Goal: Transaction & Acquisition: Purchase product/service

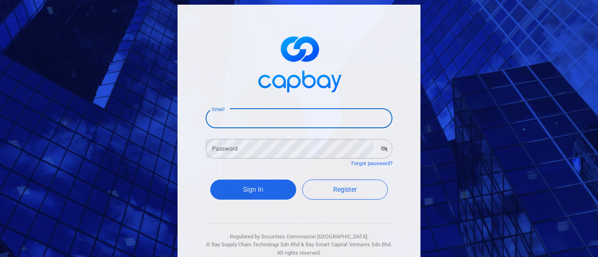
click at [248, 116] on input "Email" at bounding box center [298, 119] width 187 height 20
type input "[EMAIL_ADDRESS][DOMAIN_NAME]"
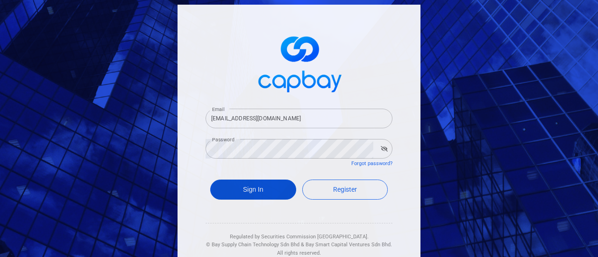
click at [256, 189] on button "Sign In" at bounding box center [253, 190] width 86 height 20
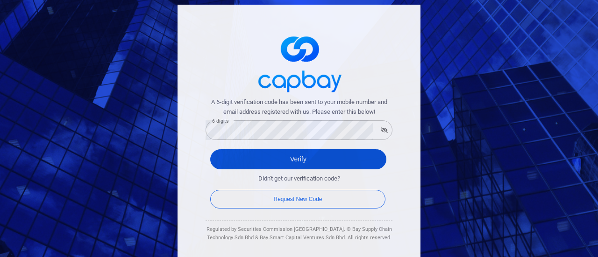
click at [330, 158] on button "Verify" at bounding box center [298, 159] width 176 height 20
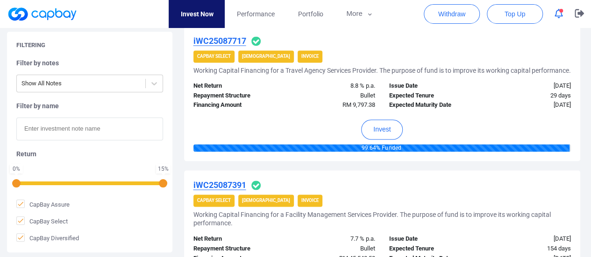
scroll to position [700, 0]
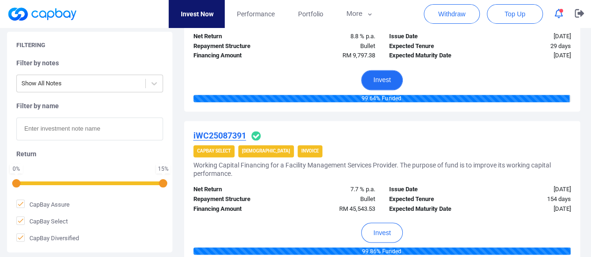
click at [375, 90] on button "Invest" at bounding box center [382, 80] width 42 height 20
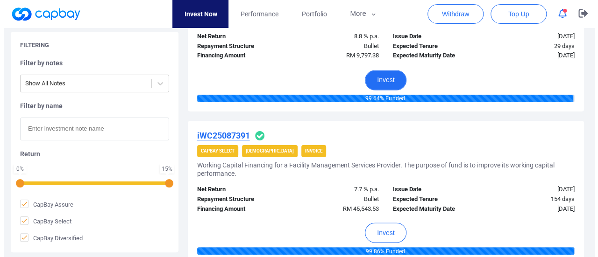
scroll to position [692, 0]
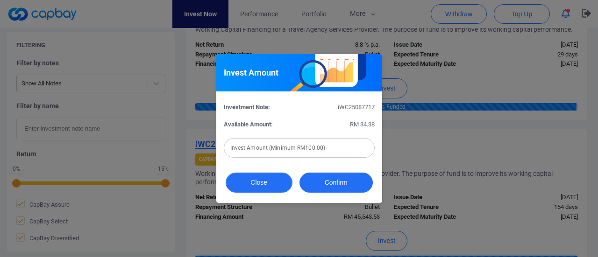
drag, startPoint x: 246, startPoint y: 182, endPoint x: 253, endPoint y: 180, distance: 7.6
click at [246, 182] on button "Close" at bounding box center [259, 183] width 67 height 20
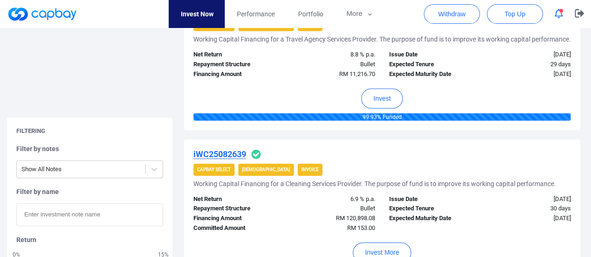
scroll to position [1541, 0]
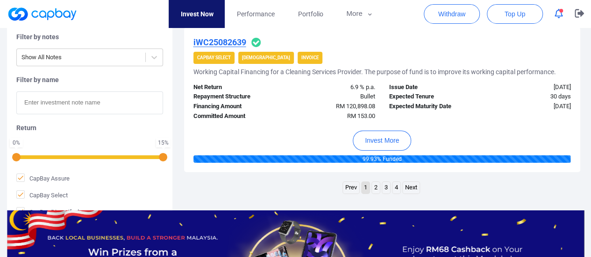
click at [375, 194] on link "2" at bounding box center [376, 188] width 8 height 12
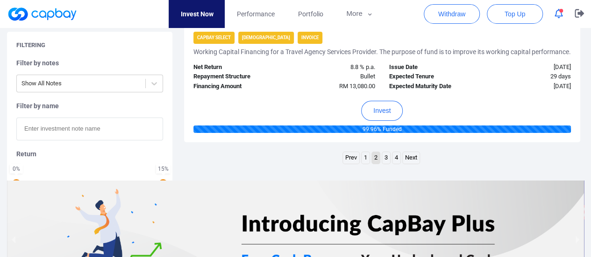
scroll to position [1634, 0]
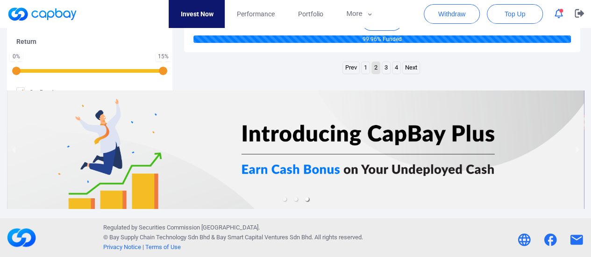
click at [385, 74] on link "3" at bounding box center [386, 68] width 8 height 12
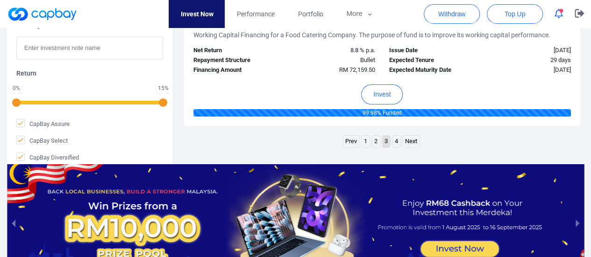
scroll to position [1611, 0]
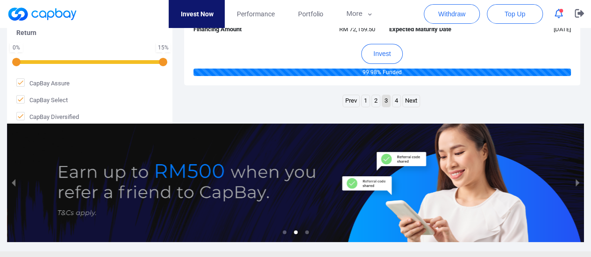
click at [396, 107] on link "4" at bounding box center [396, 101] width 8 height 12
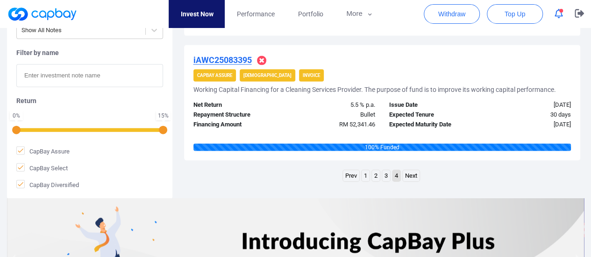
scroll to position [1051, 0]
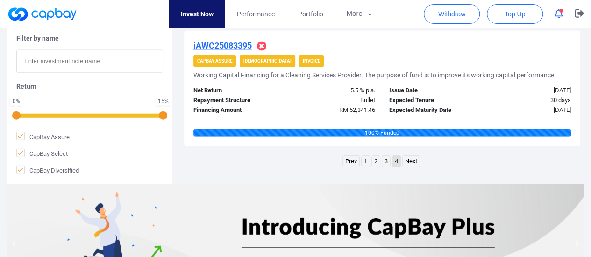
click at [361, 170] on ul "Prev 1 2 3 4 Next" at bounding box center [381, 163] width 79 height 15
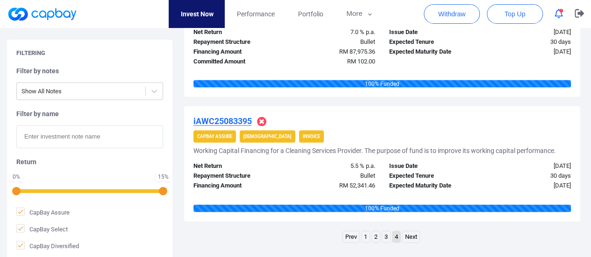
scroll to position [1074, 0]
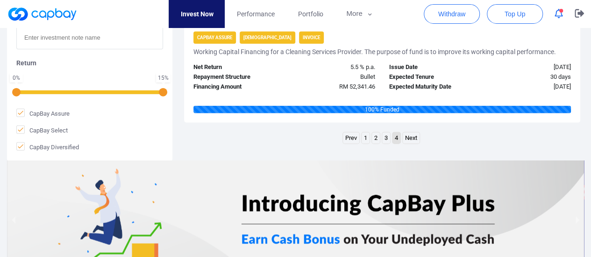
click at [367, 144] on link "1" at bounding box center [365, 139] width 8 height 12
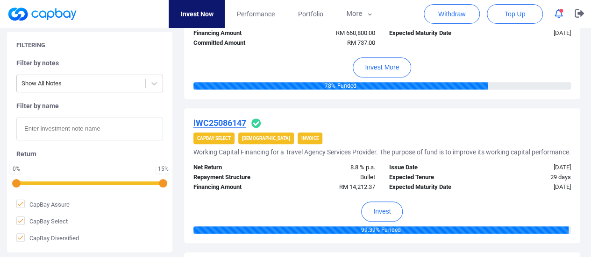
scroll to position [225, 0]
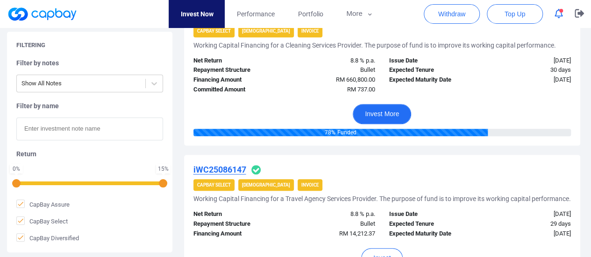
click at [392, 111] on button "Invest More" at bounding box center [382, 114] width 58 height 20
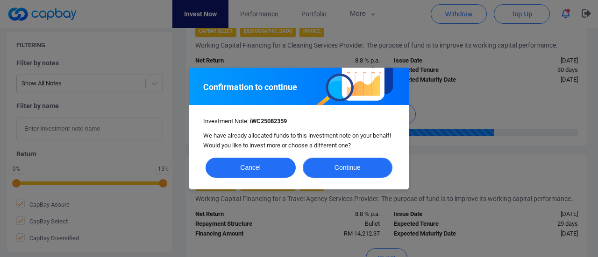
click at [359, 164] on button "Continue" at bounding box center [348, 168] width 90 height 20
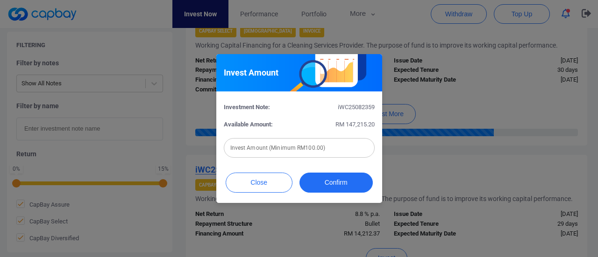
click at [502, 97] on div "Invest Amount Investment Note: iWC25082359 Available Amount: RM 147,215.20 Inve…" at bounding box center [299, 128] width 598 height 257
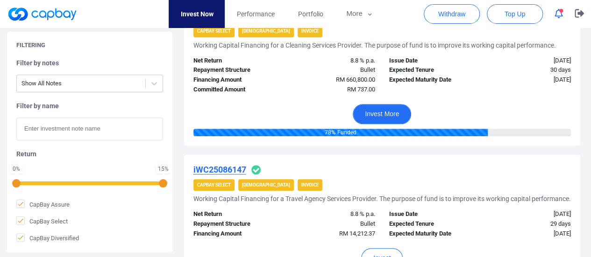
click at [383, 114] on button "Invest More" at bounding box center [382, 114] width 58 height 20
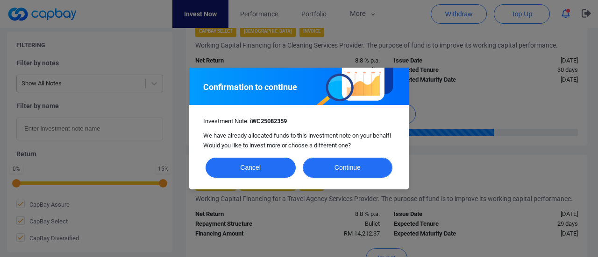
click at [342, 169] on button "Continue" at bounding box center [348, 168] width 90 height 20
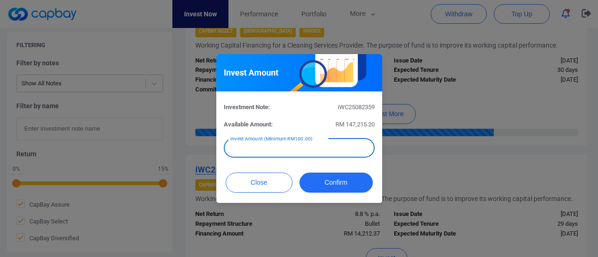
click at [293, 148] on input "text" at bounding box center [299, 148] width 151 height 20
type input "RM 263"
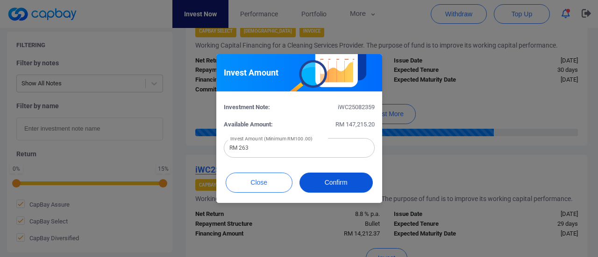
click at [340, 178] on button "Confirm" at bounding box center [335, 183] width 73 height 20
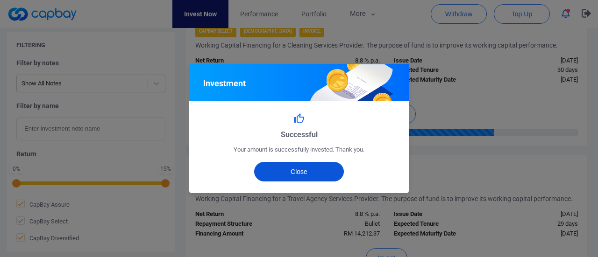
click at [322, 175] on button "Close" at bounding box center [299, 172] width 90 height 20
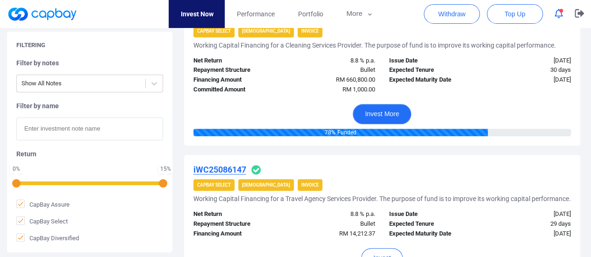
click at [390, 108] on button "Invest More" at bounding box center [382, 114] width 58 height 20
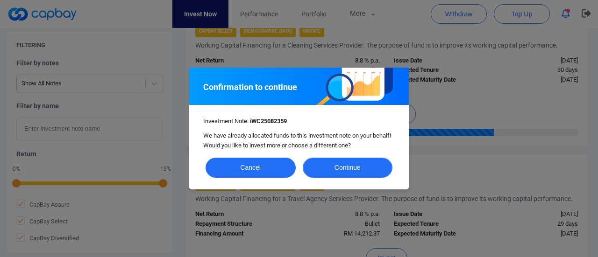
click at [332, 170] on button "Continue" at bounding box center [348, 168] width 90 height 20
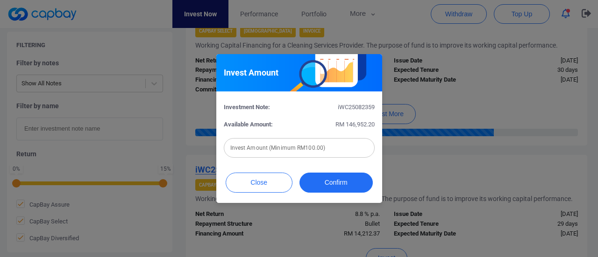
click at [302, 145] on div "Invest Amount (Minimum RM100.00) Invest Amount (Minimum RM100.00)" at bounding box center [299, 147] width 151 height 21
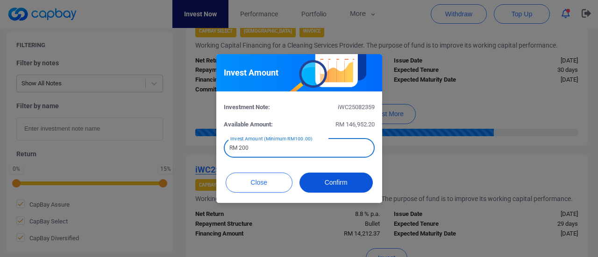
type input "RM 200"
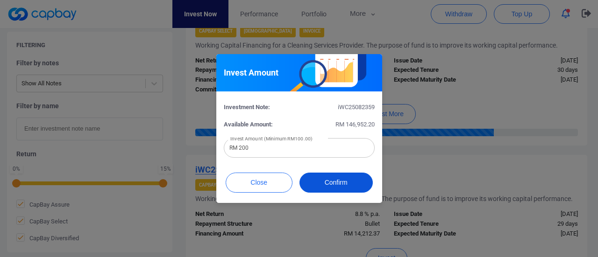
click at [323, 182] on button "Confirm" at bounding box center [335, 183] width 73 height 20
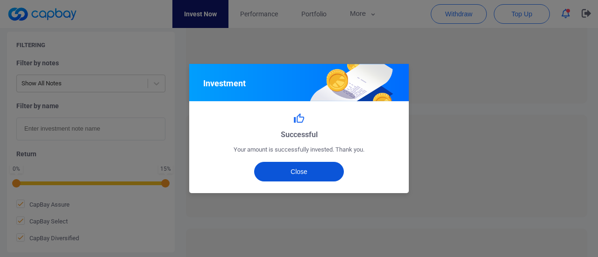
click at [302, 172] on button "Close" at bounding box center [299, 172] width 90 height 20
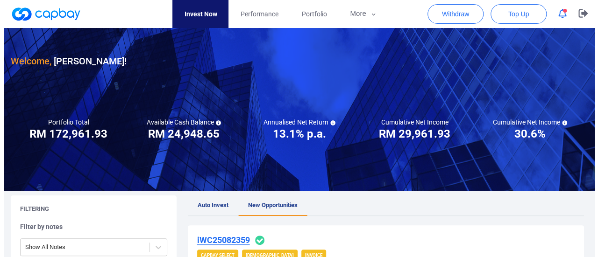
scroll to position [0, 0]
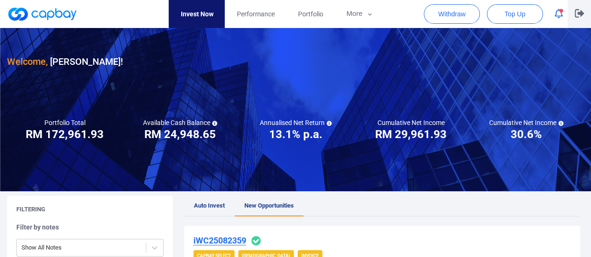
click at [580, 10] on icon "button" at bounding box center [578, 13] width 9 height 9
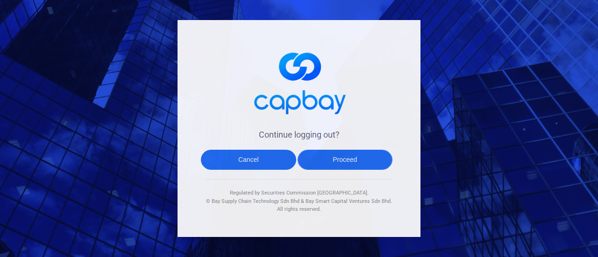
click at [354, 155] on button "Proceed" at bounding box center [344, 160] width 95 height 20
